Goal: Task Accomplishment & Management: Use online tool/utility

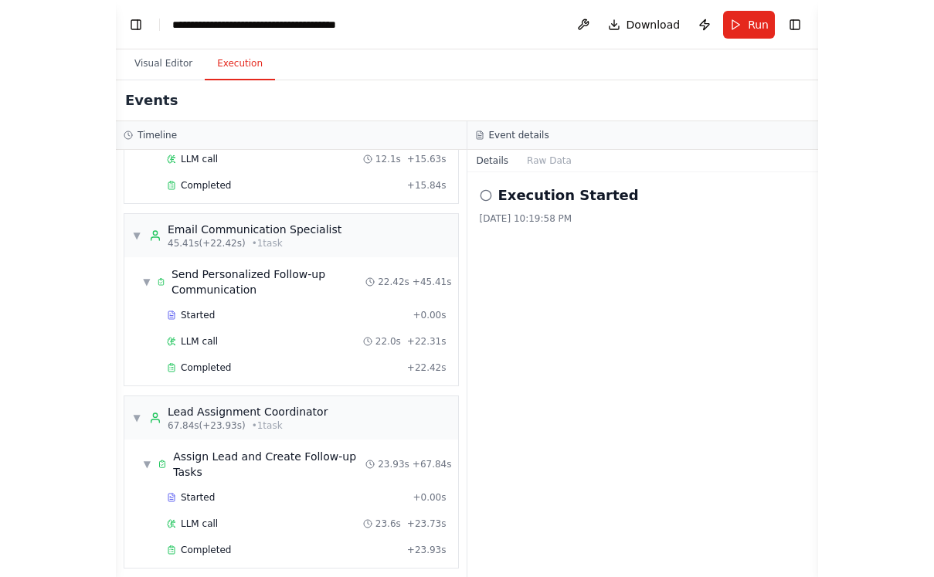
scroll to position [17264, 0]
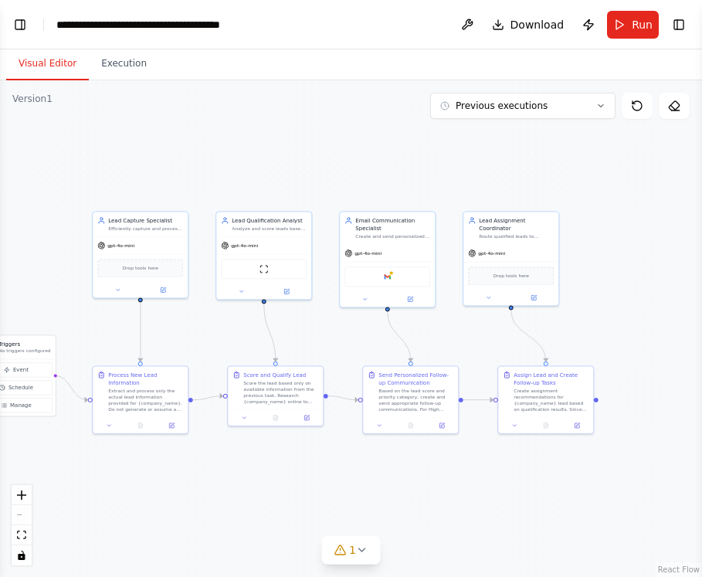
click at [25, 69] on button "Visual Editor" at bounding box center [47, 64] width 83 height 32
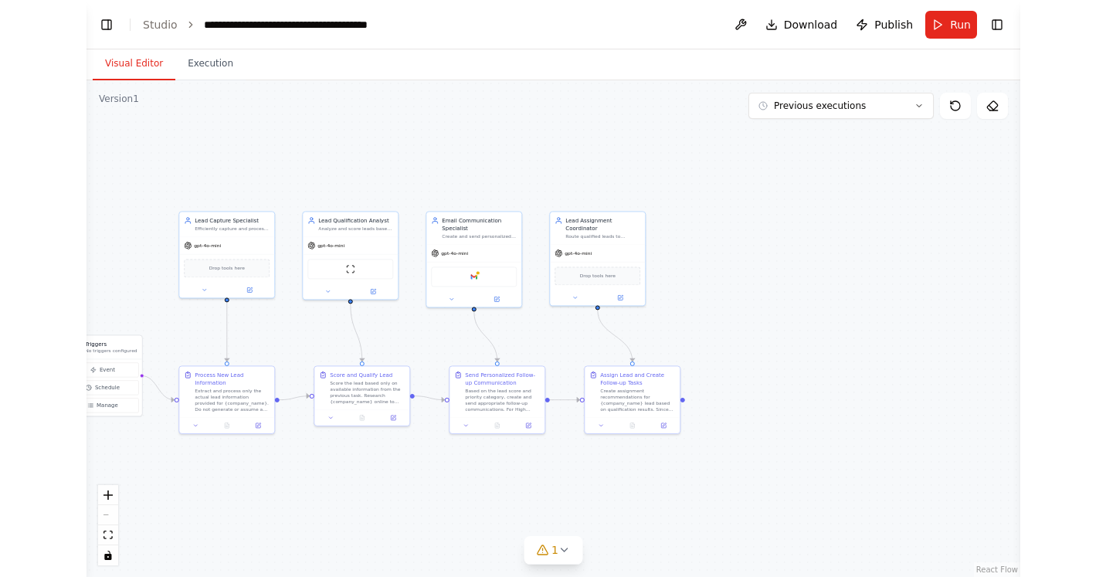
scroll to position [16419, 0]
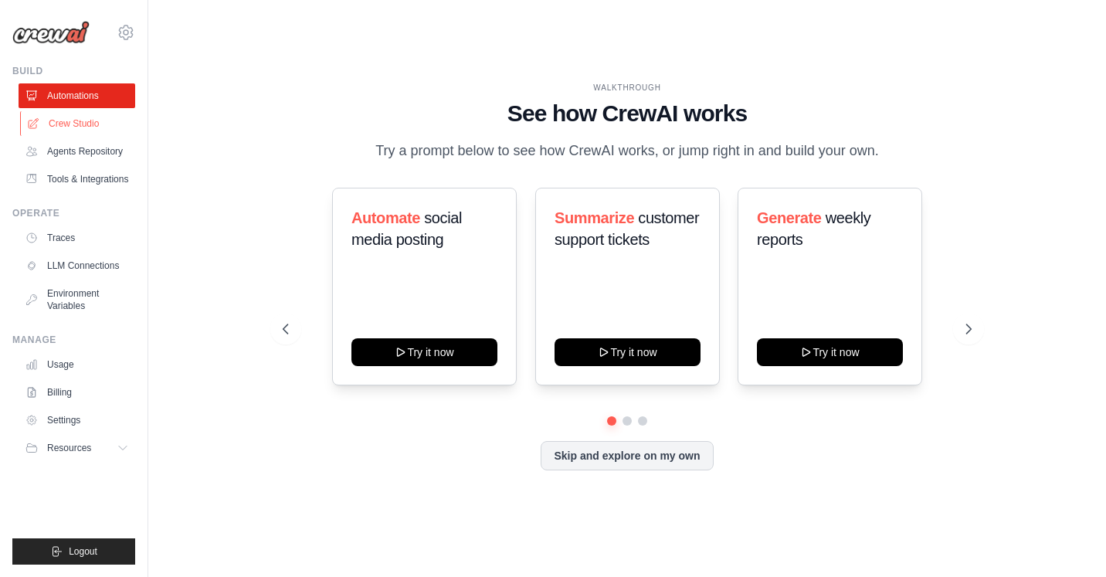
click at [73, 119] on link "Crew Studio" at bounding box center [78, 123] width 117 height 25
click at [650, 444] on button "Skip and explore on my own" at bounding box center [627, 453] width 172 height 29
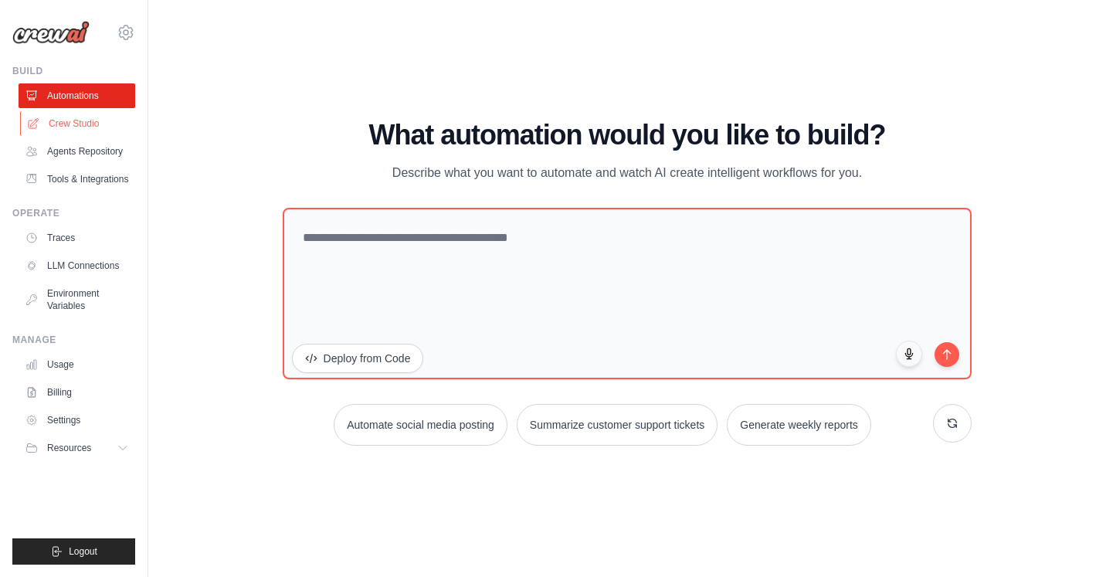
click at [87, 127] on link "Crew Studio" at bounding box center [78, 123] width 117 height 25
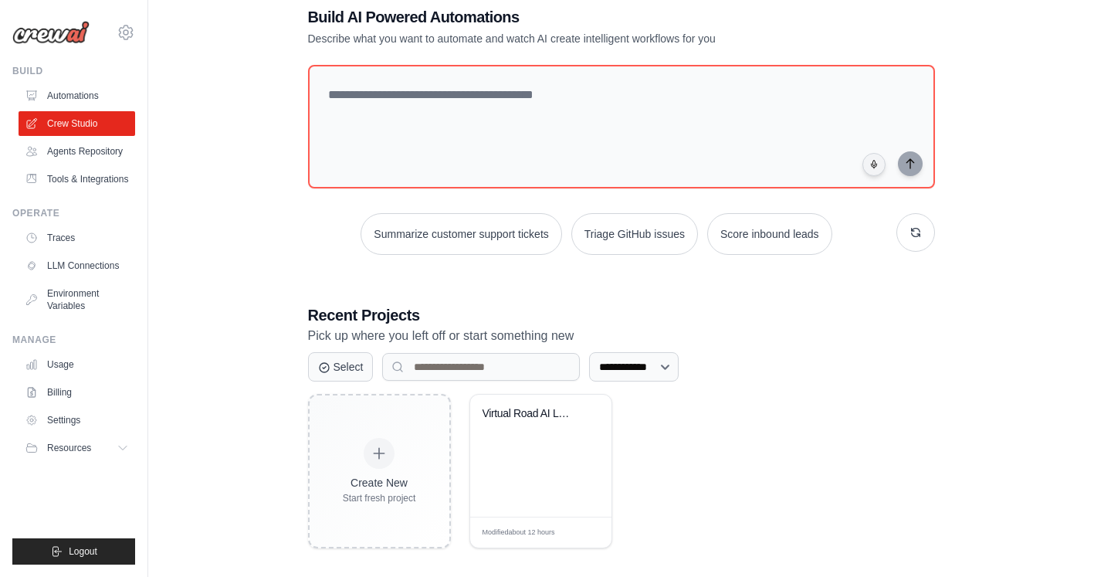
scroll to position [42, 0]
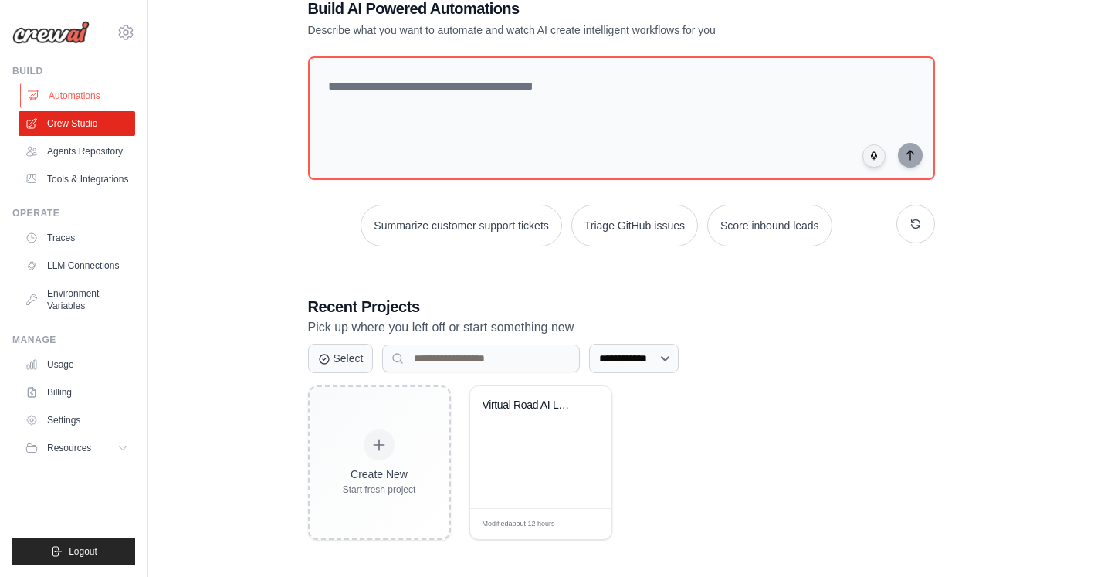
click at [92, 97] on link "Automations" at bounding box center [78, 95] width 117 height 25
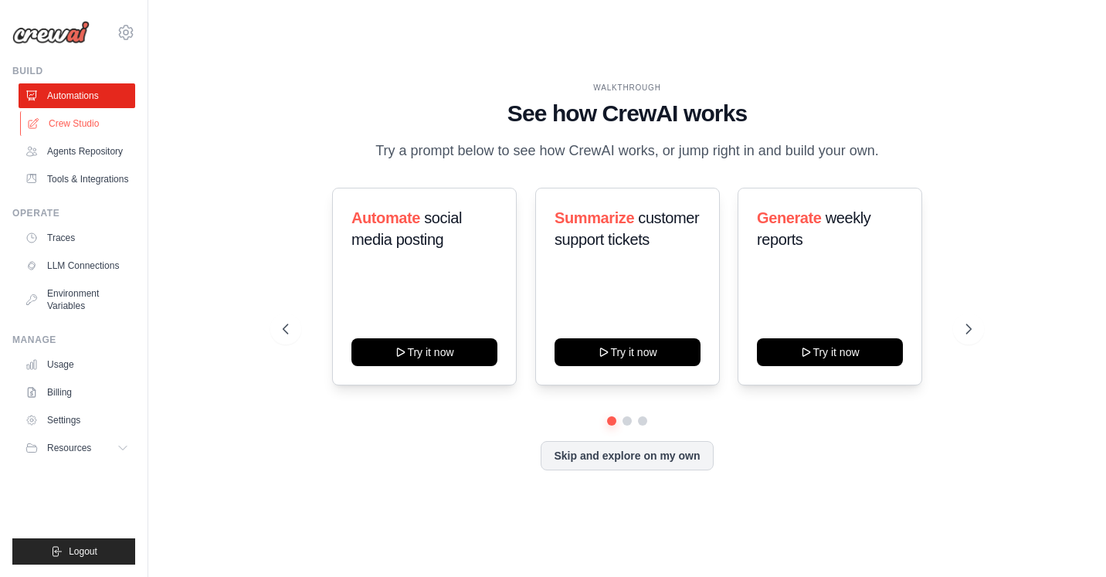
click at [76, 121] on link "Crew Studio" at bounding box center [78, 123] width 117 height 25
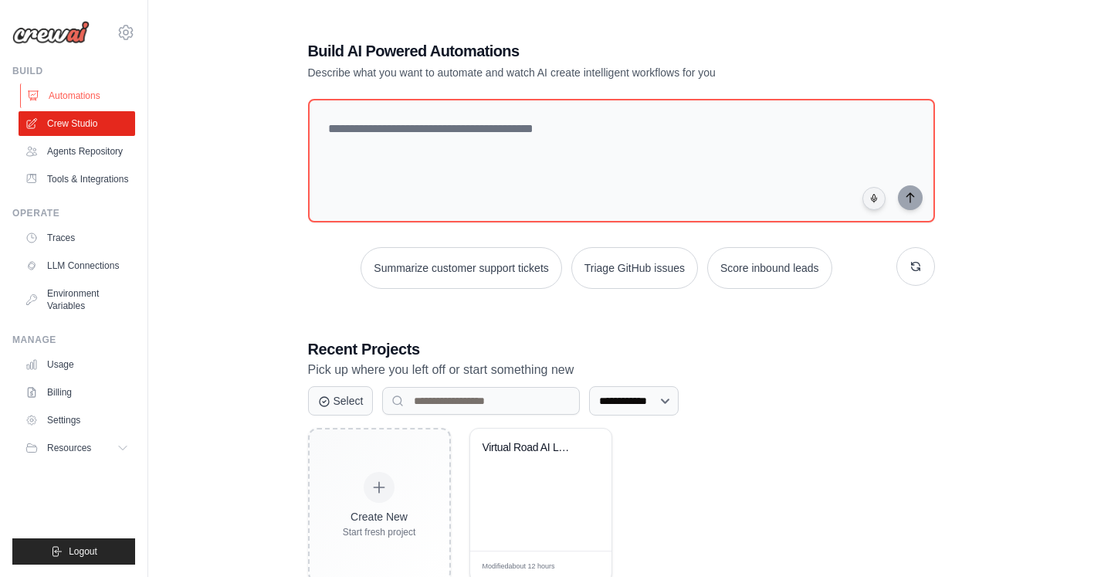
click at [73, 100] on link "Automations" at bounding box center [78, 95] width 117 height 25
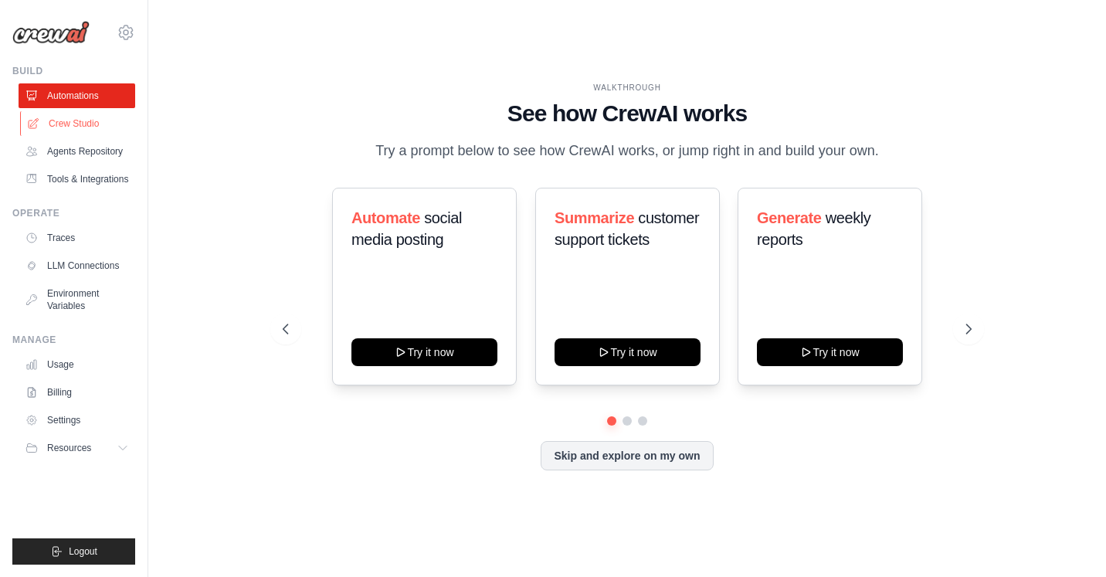
click at [80, 117] on link "Crew Studio" at bounding box center [78, 123] width 117 height 25
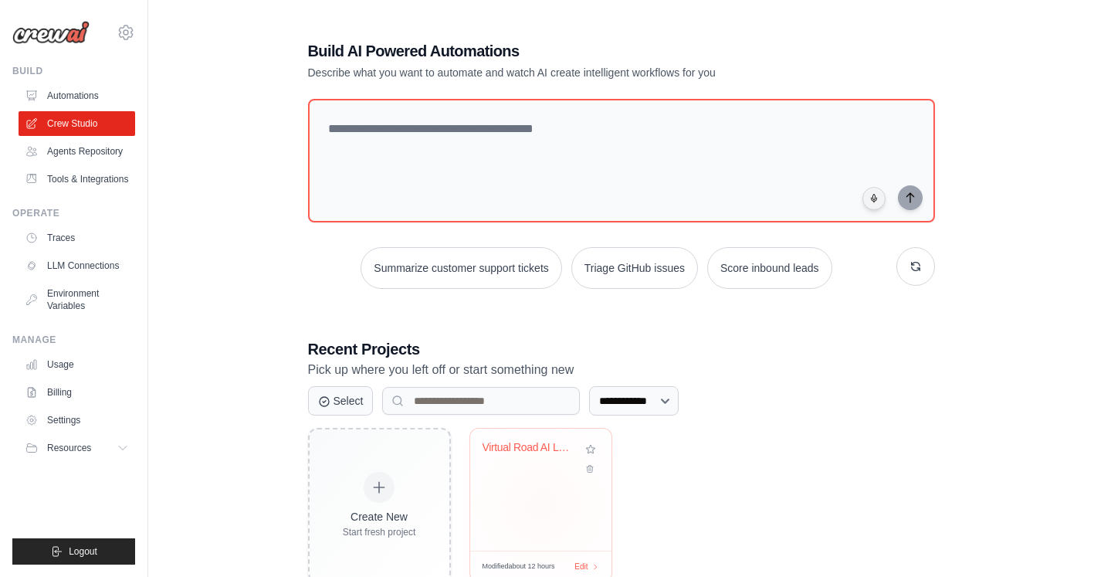
click at [519, 489] on div "Virtual Road AI Lead Management Aut..." at bounding box center [540, 490] width 141 height 122
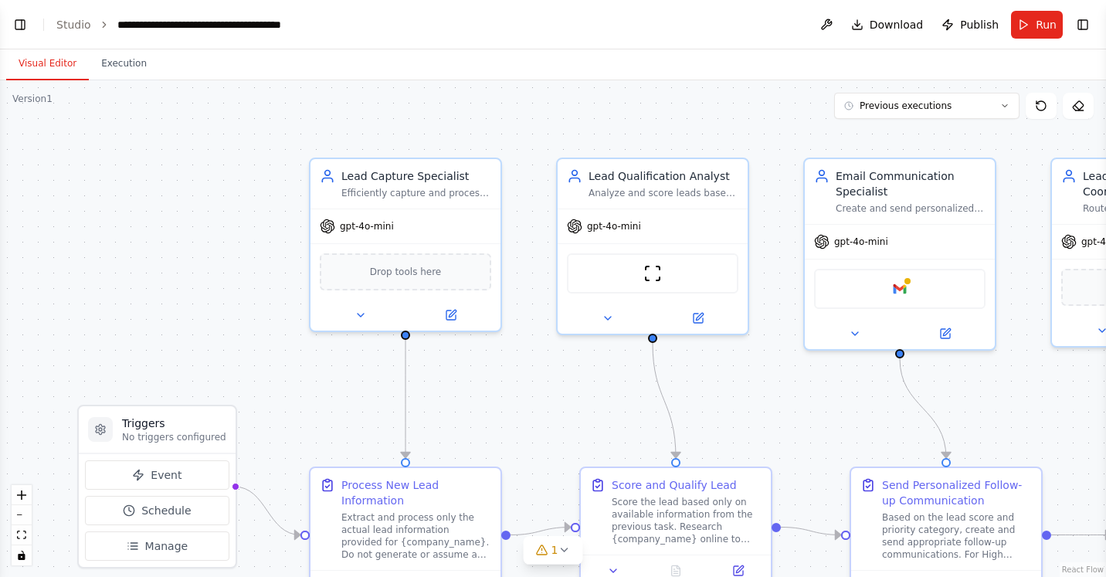
scroll to position [16457, 0]
click at [360, 330] on div "Lead Capture Specialist Efficiently capture and process new leads from various …" at bounding box center [405, 245] width 193 height 175
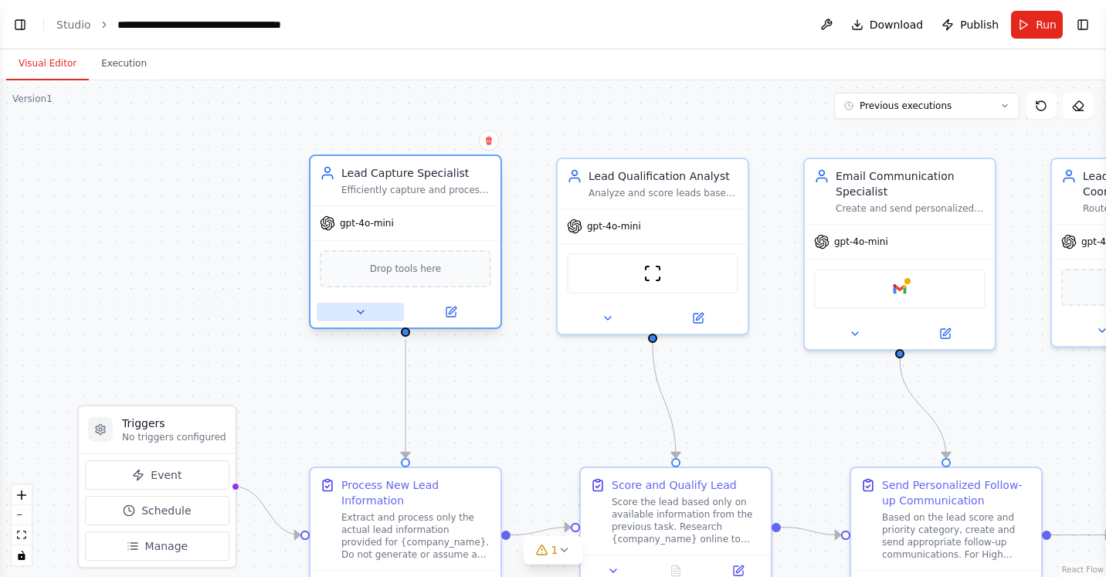
click at [361, 317] on icon at bounding box center [361, 312] width 12 height 12
click at [391, 255] on div "Drop tools here" at bounding box center [405, 268] width 171 height 37
click at [393, 277] on div "Drop tools here" at bounding box center [405, 268] width 171 height 37
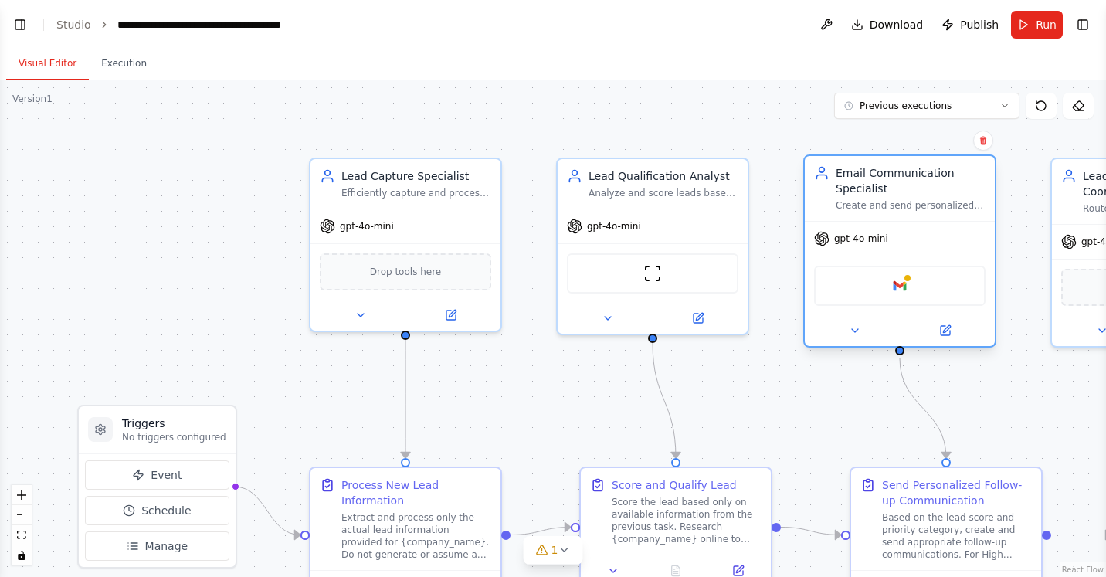
click at [848, 304] on div "Google gmail" at bounding box center [899, 286] width 171 height 40
click at [901, 281] on img at bounding box center [900, 286] width 19 height 19
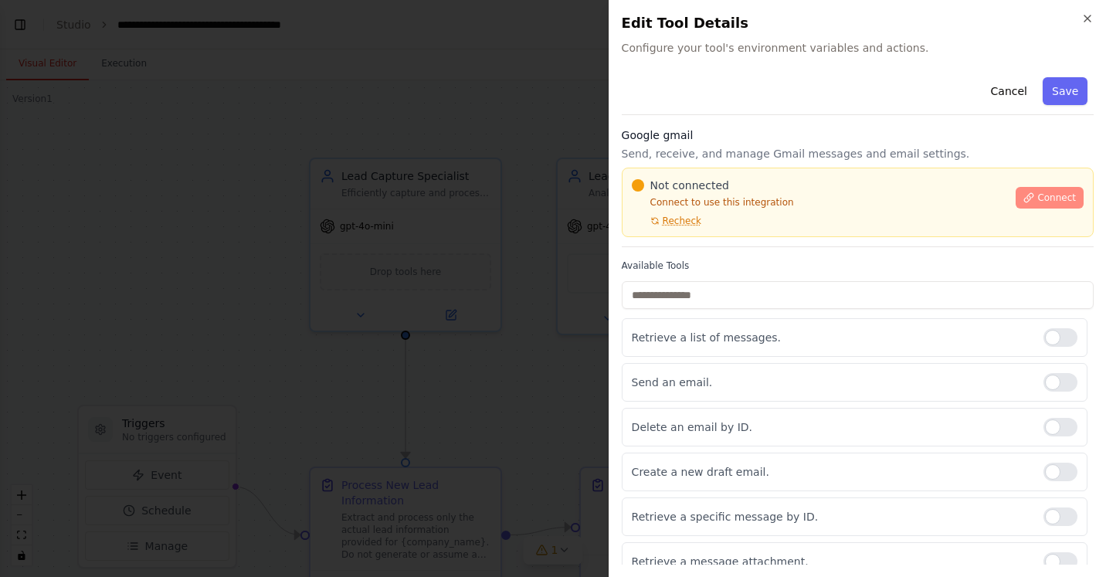
click at [1023, 195] on icon at bounding box center [1028, 197] width 11 height 11
click at [671, 221] on span "Recheck" at bounding box center [682, 221] width 39 height 12
click at [730, 282] on input "text" at bounding box center [858, 295] width 472 height 28
click at [738, 298] on input "text" at bounding box center [858, 295] width 472 height 28
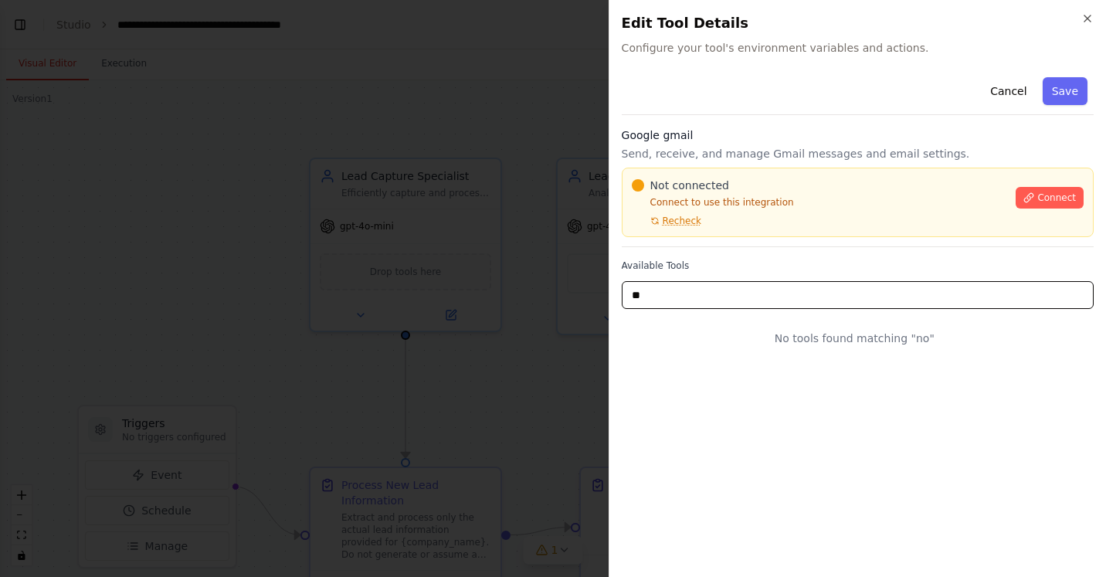
type input "*"
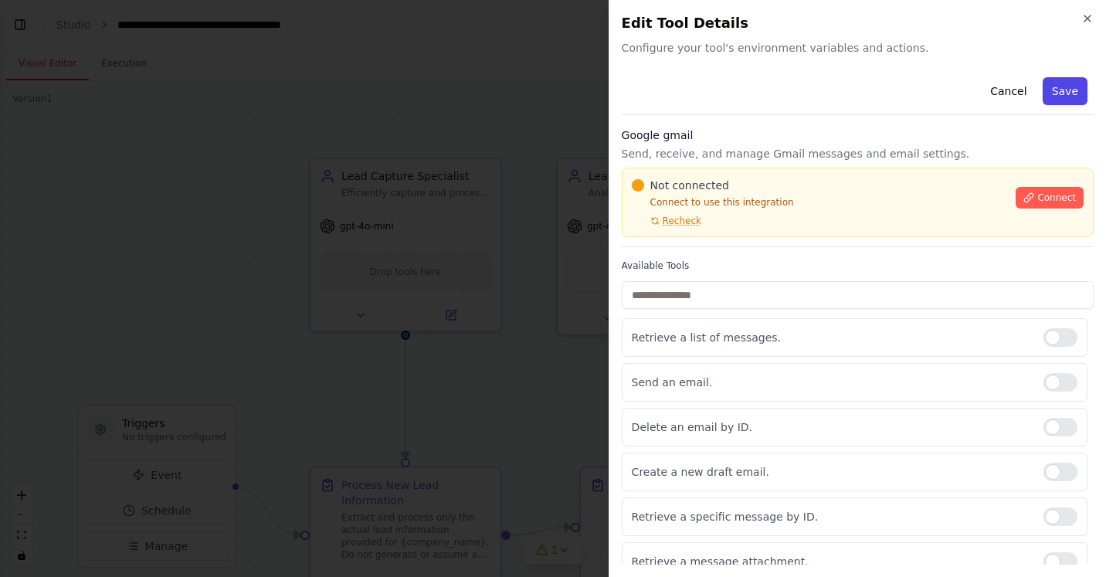
click at [1050, 96] on button "Save" at bounding box center [1065, 91] width 45 height 28
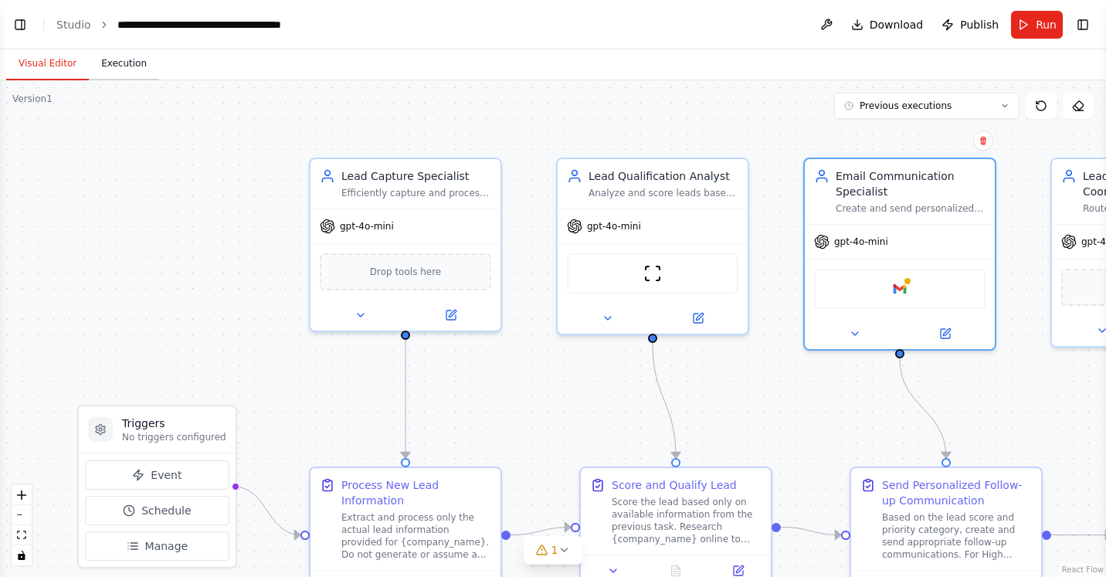
click at [106, 63] on button "Execution" at bounding box center [124, 64] width 70 height 32
click at [67, 66] on button "Visual Editor" at bounding box center [47, 64] width 83 height 32
click at [22, 23] on button "Toggle Left Sidebar" at bounding box center [20, 25] width 22 height 22
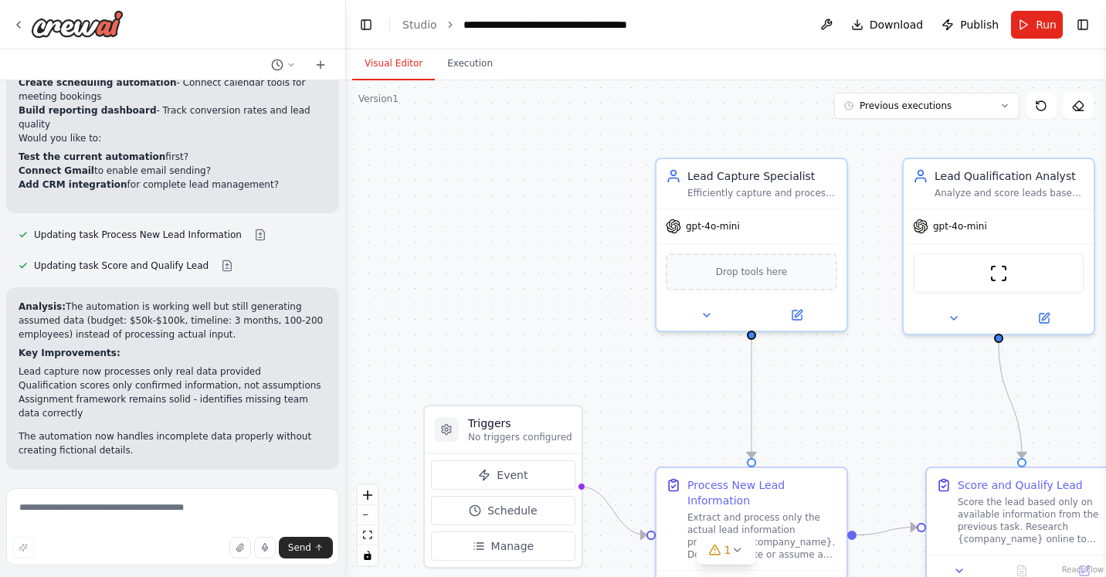
click at [420, 156] on div ".deletable-edge-delete-btn { width: 20px; height: 20px; border: 0px solid #ffff…" at bounding box center [726, 328] width 760 height 497
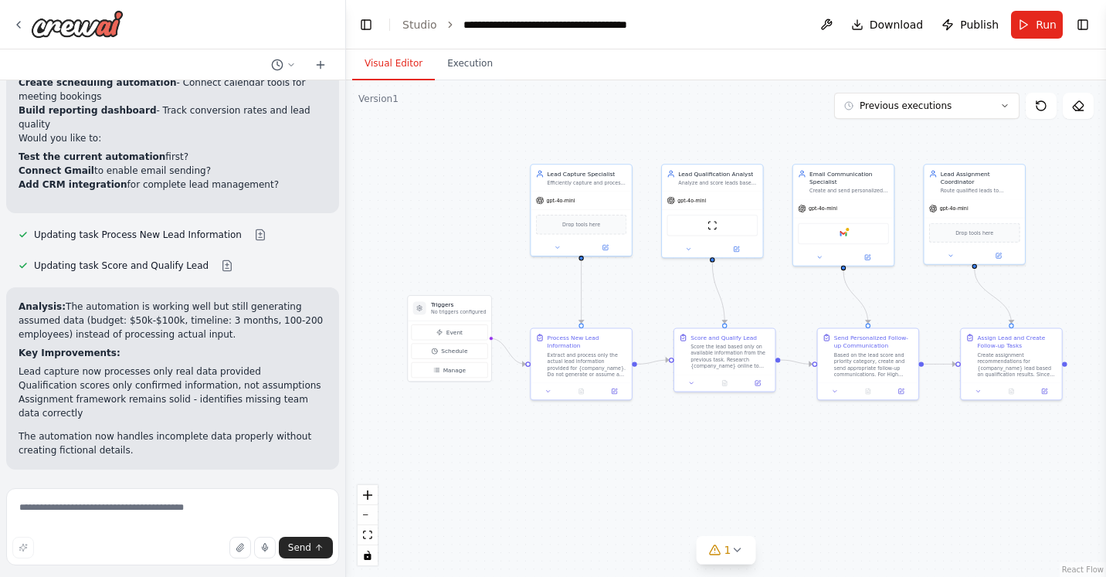
drag, startPoint x: 521, startPoint y: 195, endPoint x: 471, endPoint y: 200, distance: 49.6
click at [471, 200] on div ".deletable-edge-delete-btn { width: 20px; height: 20px; border: 0px solid #ffff…" at bounding box center [726, 328] width 760 height 497
click at [443, 334] on button "Event" at bounding box center [449, 331] width 76 height 15
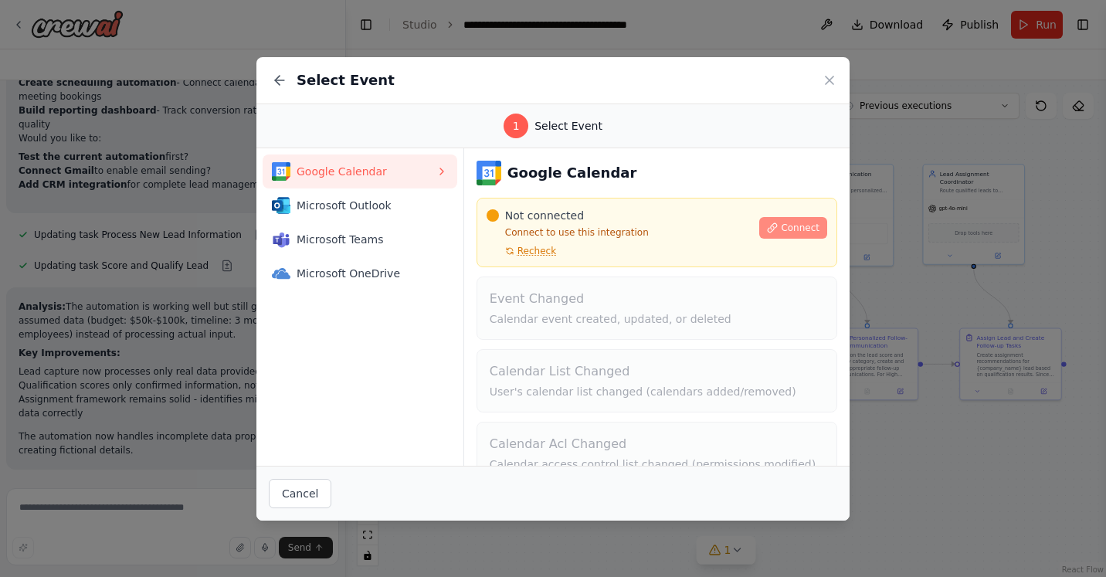
click at [781, 231] on span "Connect" at bounding box center [800, 228] width 39 height 12
click at [829, 82] on icon at bounding box center [829, 80] width 15 height 15
